Goal: Contribute content: Add original content to the website for others to see

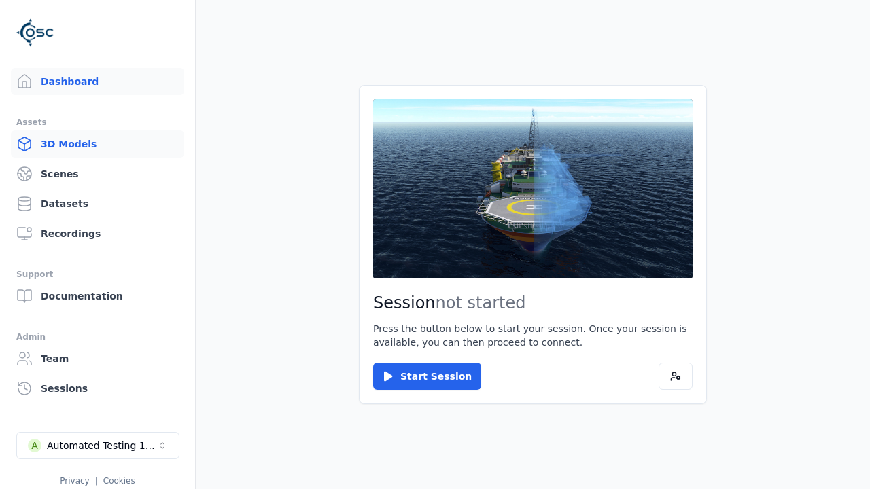
click at [97, 144] on link "3D Models" at bounding box center [97, 143] width 173 height 27
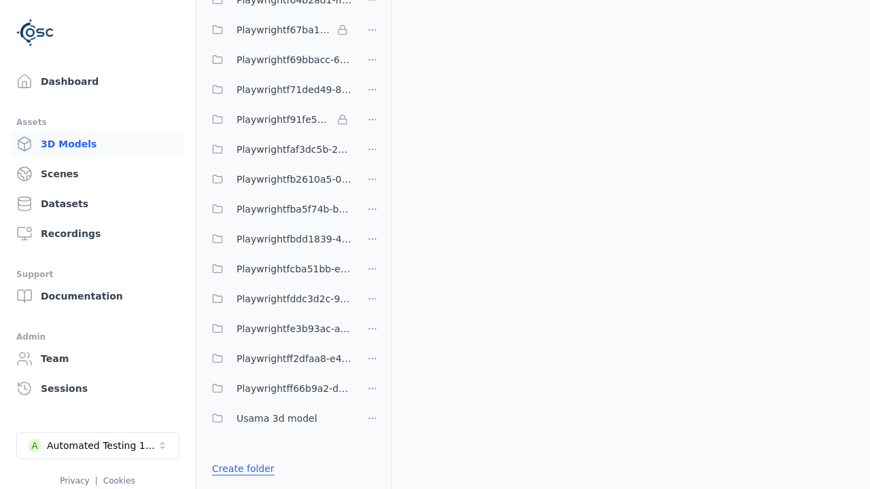
click at [243, 469] on link "Create folder" at bounding box center [243, 469] width 63 height 14
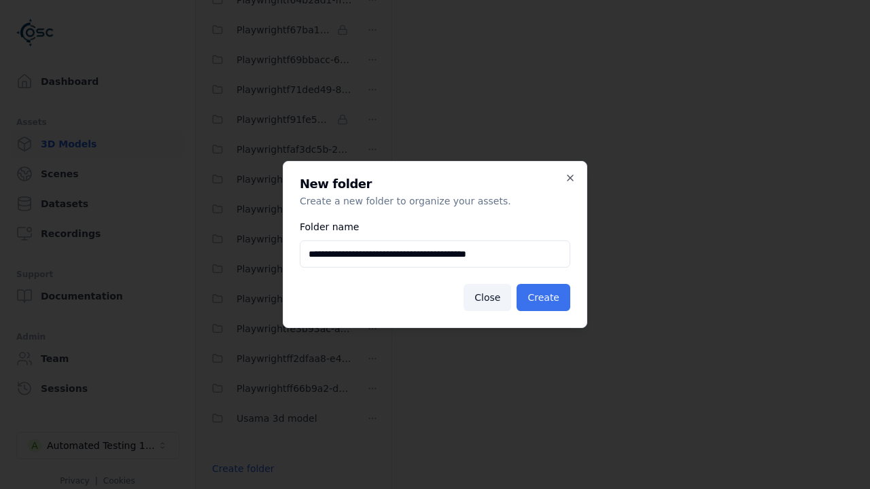
type input "**********"
click at [543, 298] on button "Create" at bounding box center [543, 297] width 54 height 27
